Goal: Information Seeking & Learning: Learn about a topic

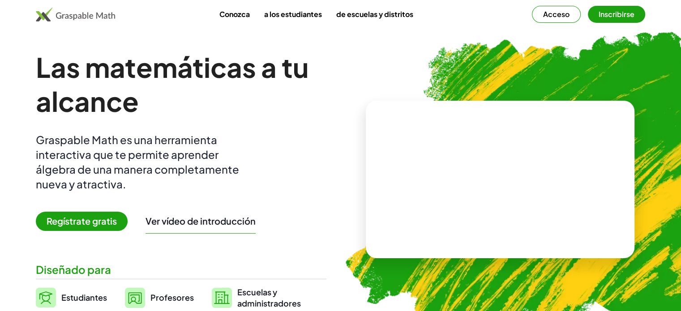
click at [117, 215] on font "Regístrate gratis" at bounding box center [82, 220] width 70 height 11
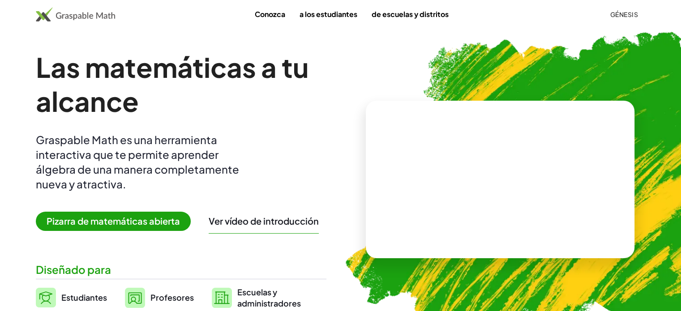
click at [191, 212] on span "Pizarra de matemáticas abierta" at bounding box center [113, 221] width 155 height 19
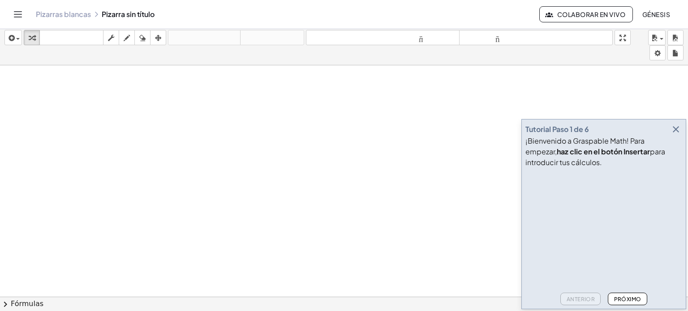
scroll to position [39, 0]
click at [675, 137] on div "Tutorial Paso 1 de 6 ¡Bienvenido a Graspable Math! Para empezar, haz clic en el…" at bounding box center [603, 214] width 165 height 190
click at [676, 135] on icon "button" at bounding box center [675, 129] width 11 height 11
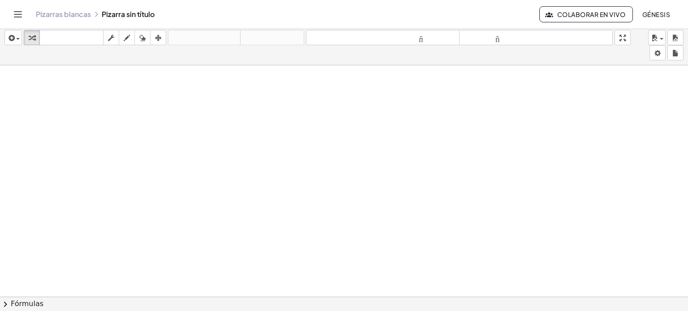
scroll to position [0, 0]
click at [127, 1] on div "Pizarras blancas Pizarra sin título Colaborar en vivo Génesis" at bounding box center [344, 14] width 666 height 29
click at [656, 31] on button "ahorrar" at bounding box center [656, 37] width 17 height 15
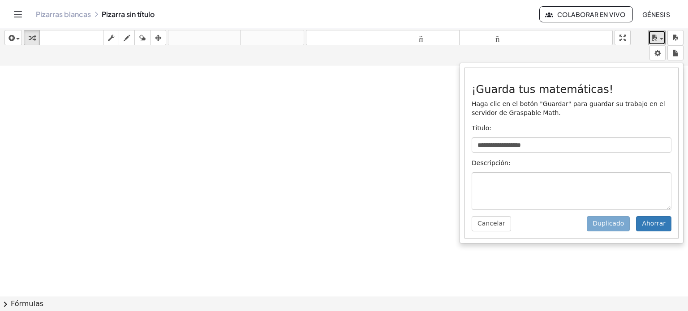
click at [417, 193] on div at bounding box center [344, 296] width 688 height 463
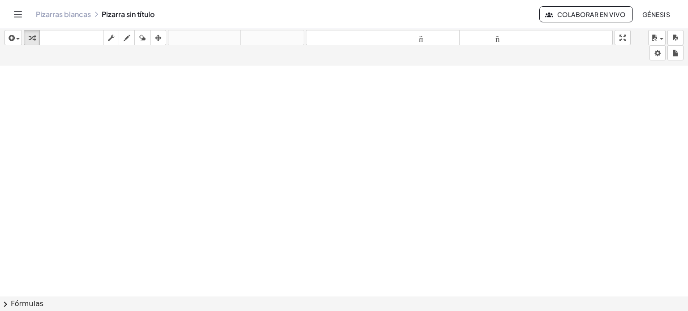
click at [13, 19] on div "Pizarras blancas Pizarra sin título Colaborar en vivo Génesis" at bounding box center [344, 14] width 666 height 29
click at [14, 12] on icon "Cambiar navegación" at bounding box center [18, 14] width 11 height 11
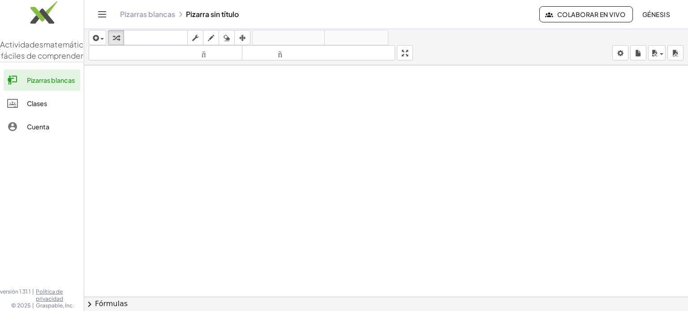
click at [38, 107] on font "Clases" at bounding box center [37, 103] width 20 height 8
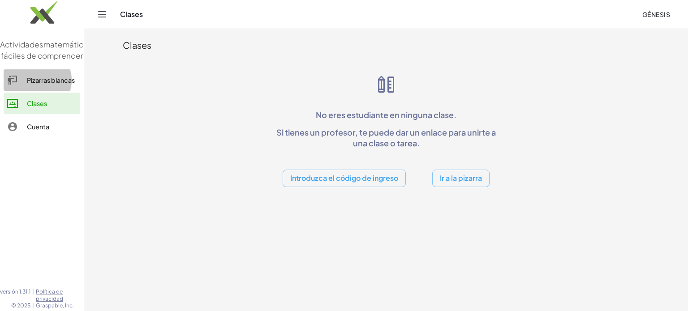
click at [41, 91] on link "Pizarras blancas" at bounding box center [42, 79] width 77 height 21
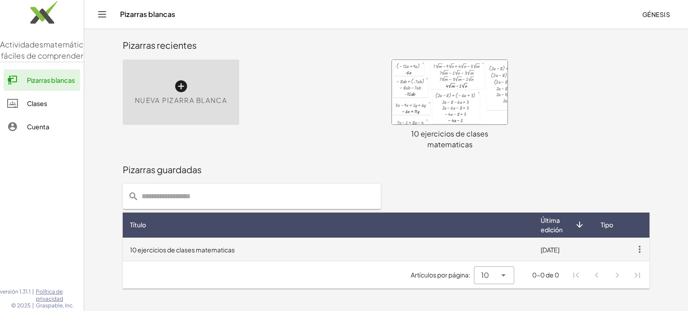
click at [206, 246] on font "10 ejercicios de clases matematicas" at bounding box center [182, 250] width 105 height 8
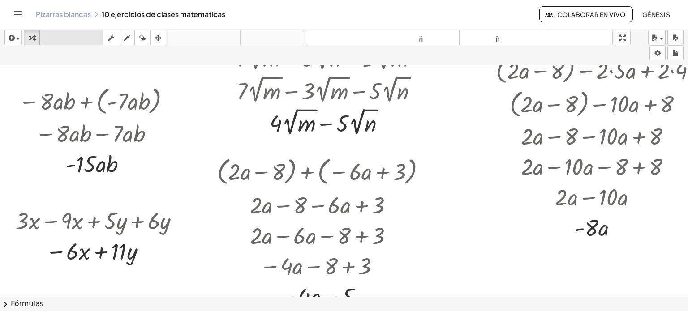
scroll to position [50, 0]
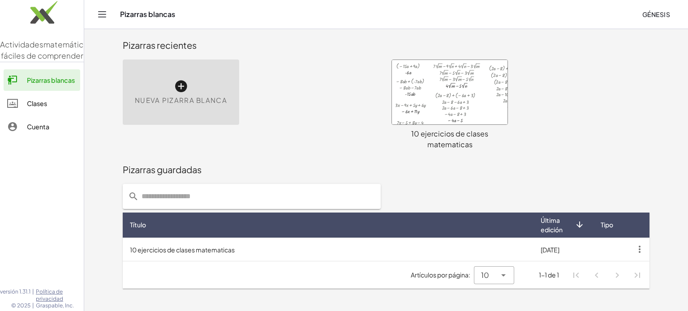
click at [477, 93] on div at bounding box center [450, 92] width 116 height 64
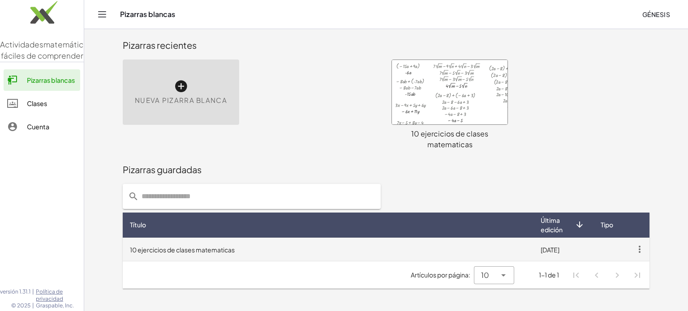
click at [633, 241] on icon "button" at bounding box center [640, 249] width 16 height 16
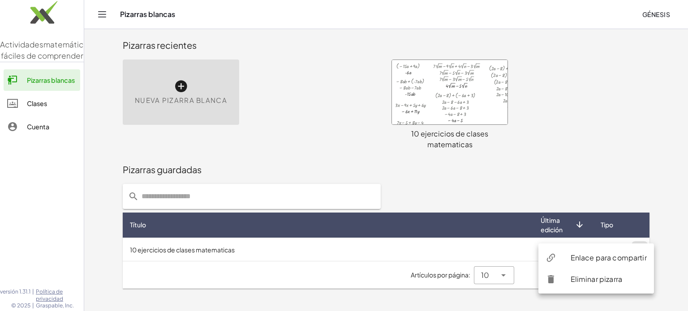
click at [610, 163] on div "Pizarras guardadas" at bounding box center [386, 169] width 527 height 13
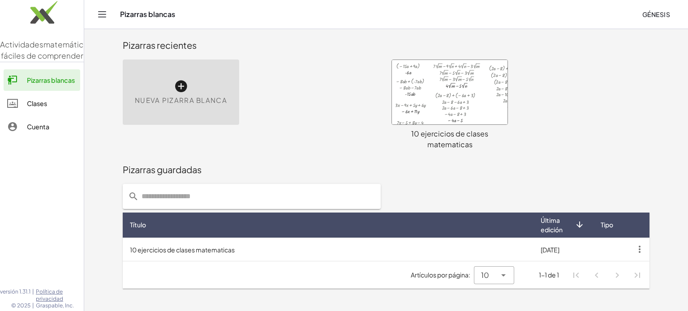
click at [320, 184] on input "text" at bounding box center [257, 196] width 236 height 25
click at [260, 69] on div "Nueva pizarra blanca" at bounding box center [251, 104] width 269 height 101
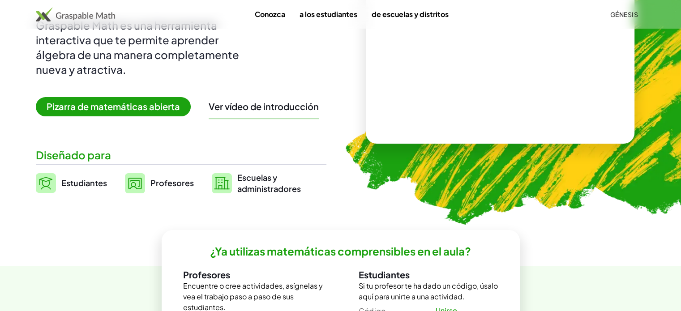
scroll to position [116, 0]
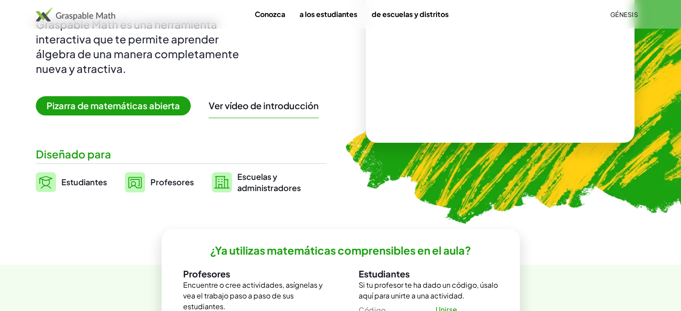
click at [187, 96] on span "Pizarra de matemáticas abierta" at bounding box center [113, 105] width 155 height 19
